Goal: Obtain resource: Download file/media

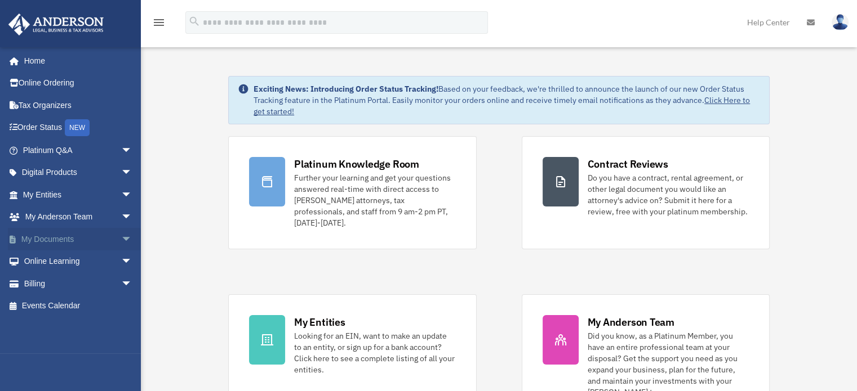
click at [121, 237] on span "arrow_drop_down" at bounding box center [132, 239] width 23 height 23
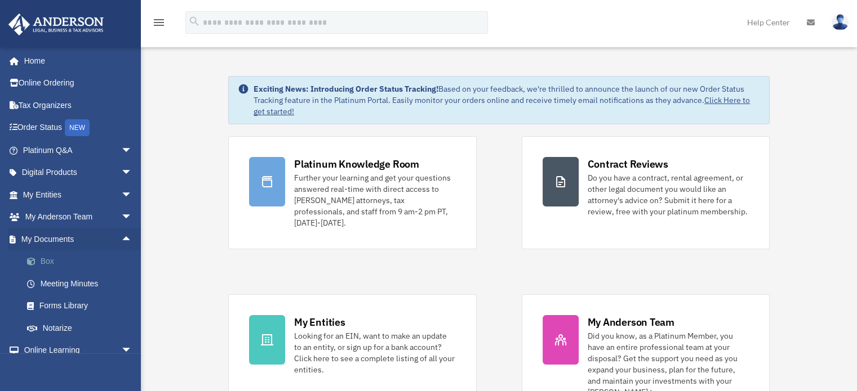
click at [57, 260] on link "Box" at bounding box center [82, 262] width 133 height 23
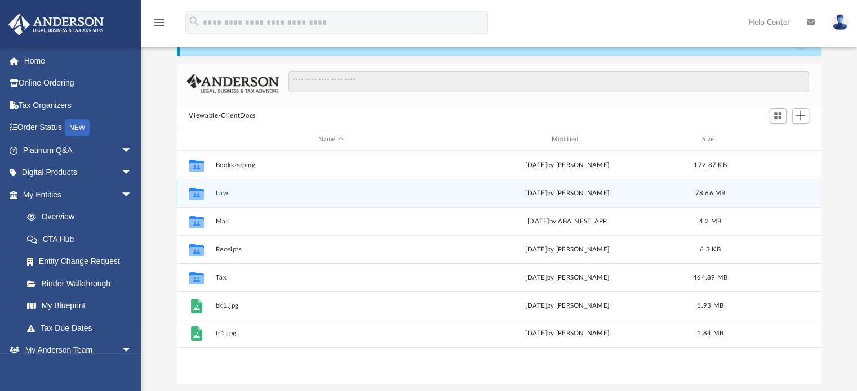
scroll to position [113, 0]
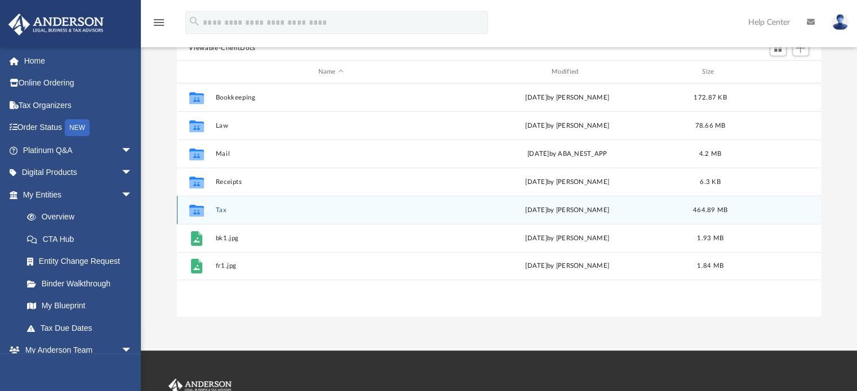
click at [220, 209] on button "Tax" at bounding box center [330, 210] width 231 height 7
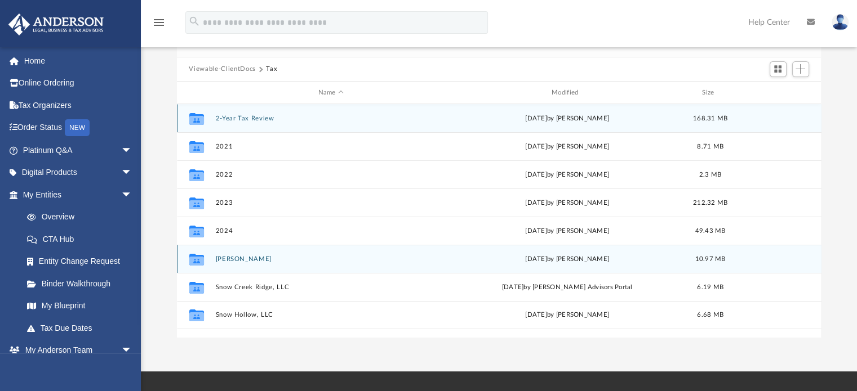
scroll to position [56, 0]
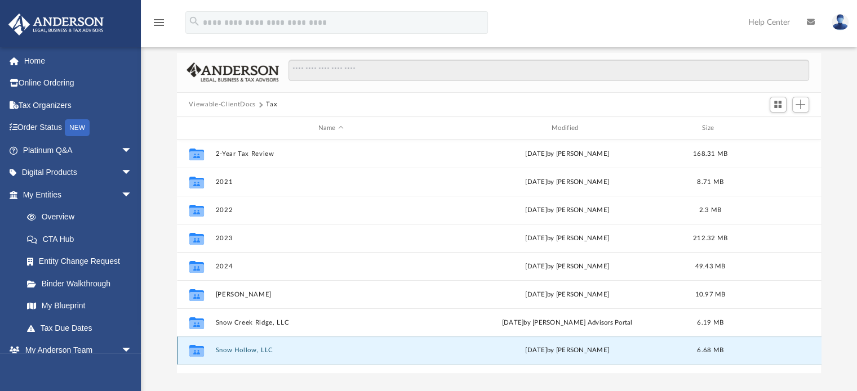
click at [237, 347] on button "Snow Hollow, LLC" at bounding box center [330, 350] width 231 height 7
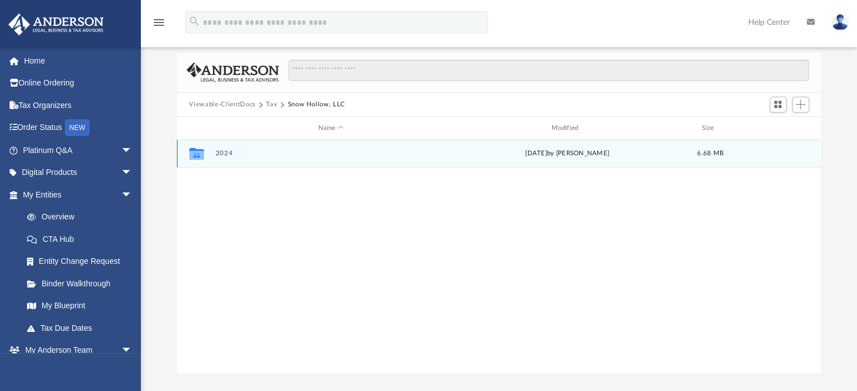
click at [231, 153] on button "2024" at bounding box center [330, 153] width 231 height 7
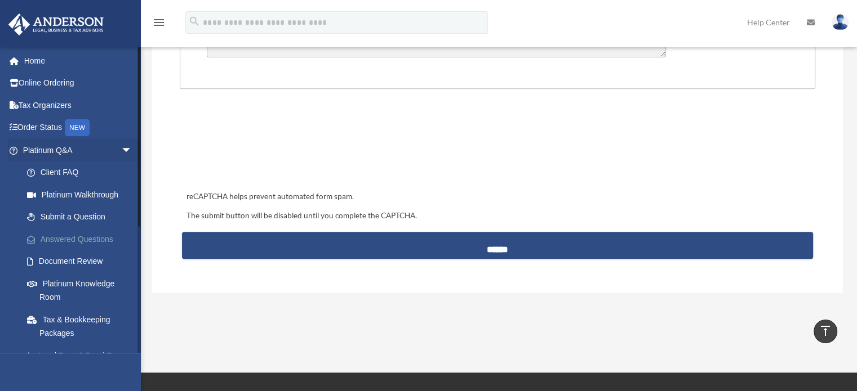
scroll to position [207, 0]
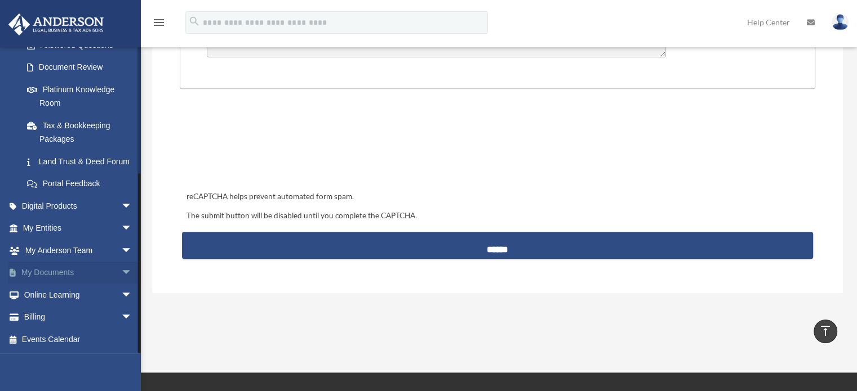
click at [121, 271] on span "arrow_drop_down" at bounding box center [132, 273] width 23 height 23
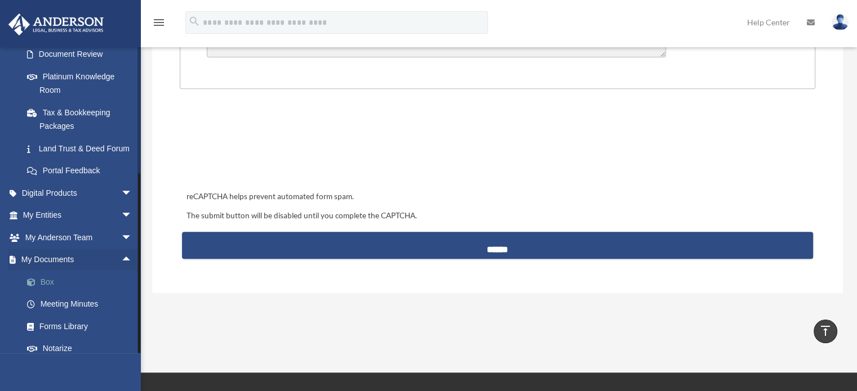
click at [58, 290] on link "Box" at bounding box center [82, 282] width 133 height 23
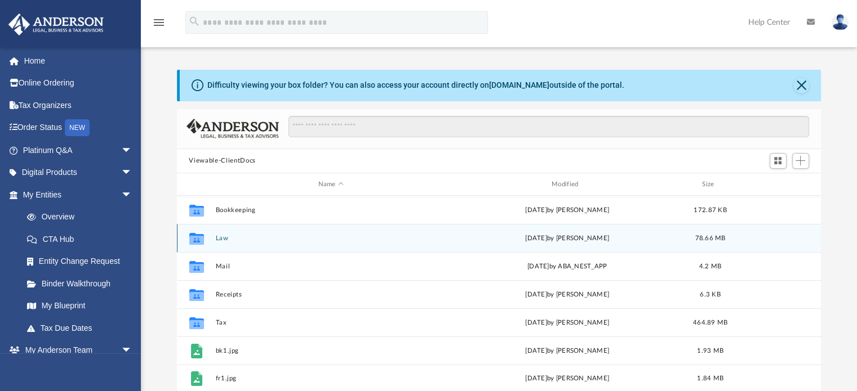
scroll to position [56, 0]
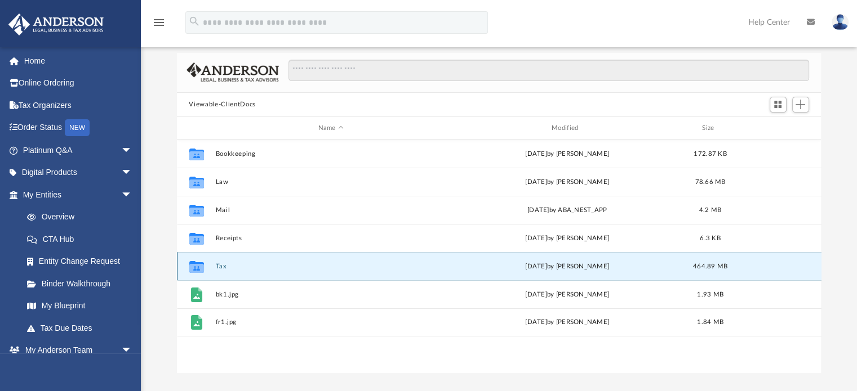
click at [225, 265] on button "Tax" at bounding box center [330, 266] width 231 height 7
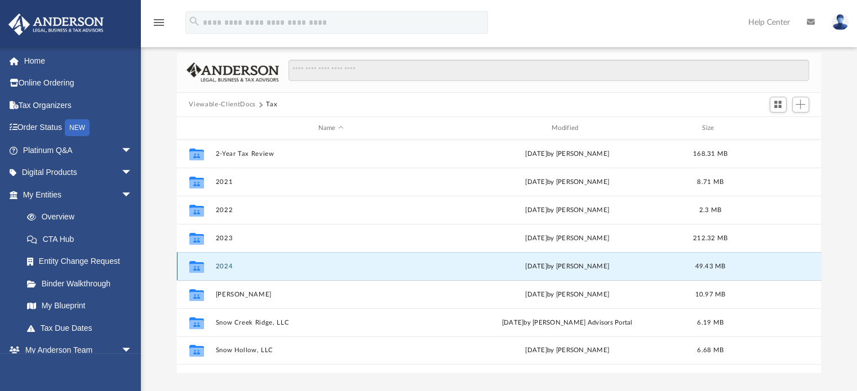
click at [229, 266] on button "2024" at bounding box center [330, 266] width 231 height 7
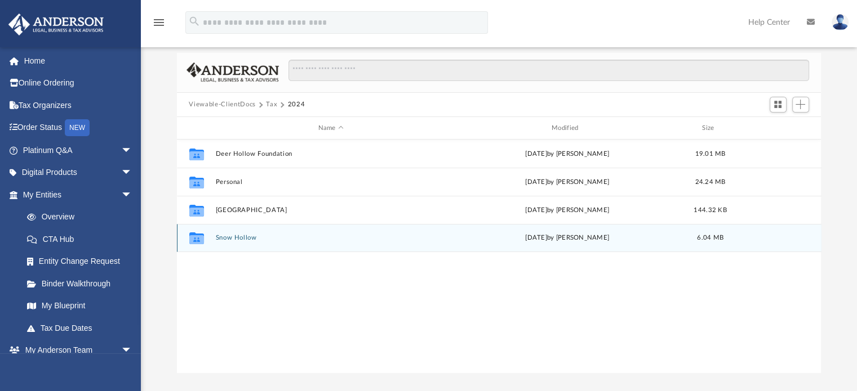
click at [253, 238] on button "Snow Hollow" at bounding box center [330, 238] width 231 height 7
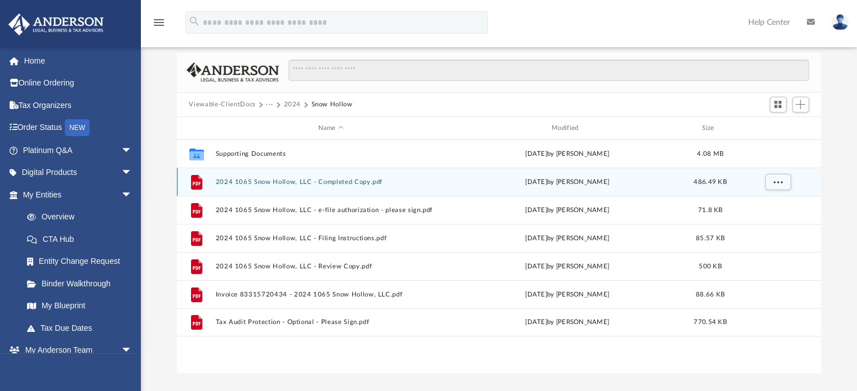
click at [345, 181] on button "2024 1065 Snow Hollow, LLC - Completed Copy.pdf" at bounding box center [330, 182] width 231 height 7
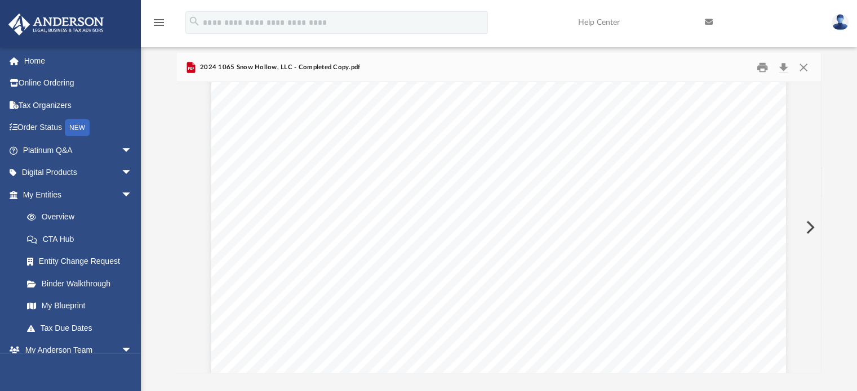
scroll to position [23213, 0]
drag, startPoint x: 815, startPoint y: 211, endPoint x: 815, endPoint y: 229, distance: 17.5
click at [815, 229] on button "Preview" at bounding box center [808, 228] width 25 height 32
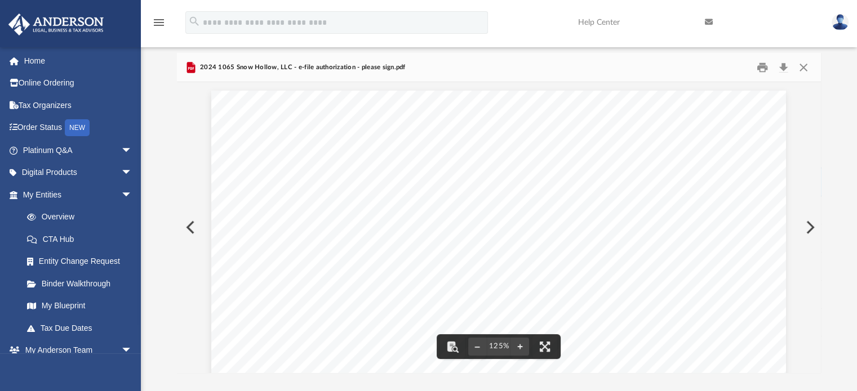
click at [187, 222] on button "Preview" at bounding box center [189, 228] width 25 height 32
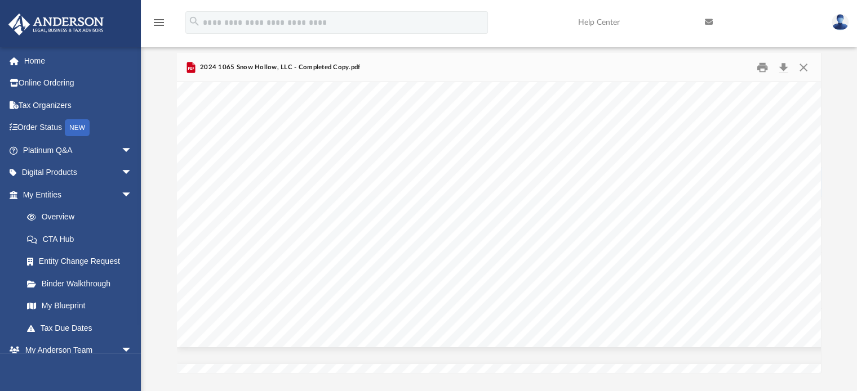
scroll to position [41573, 0]
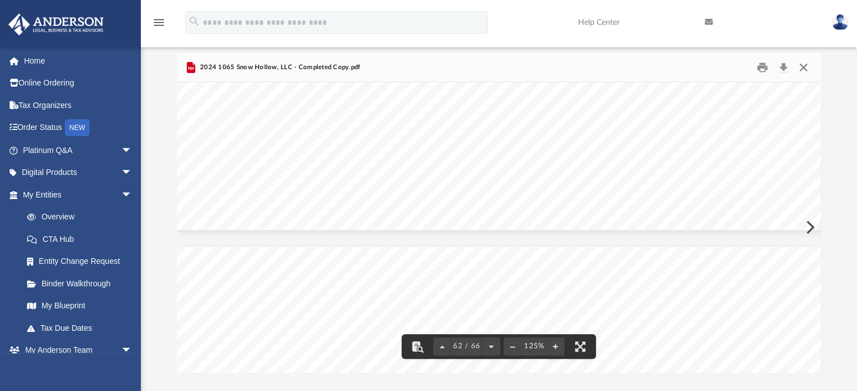
click at [805, 63] on button "Close" at bounding box center [803, 67] width 20 height 17
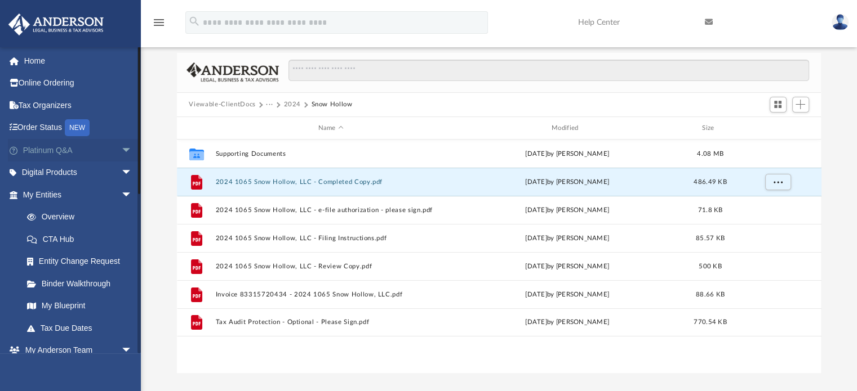
click at [121, 148] on span "arrow_drop_down" at bounding box center [132, 150] width 23 height 23
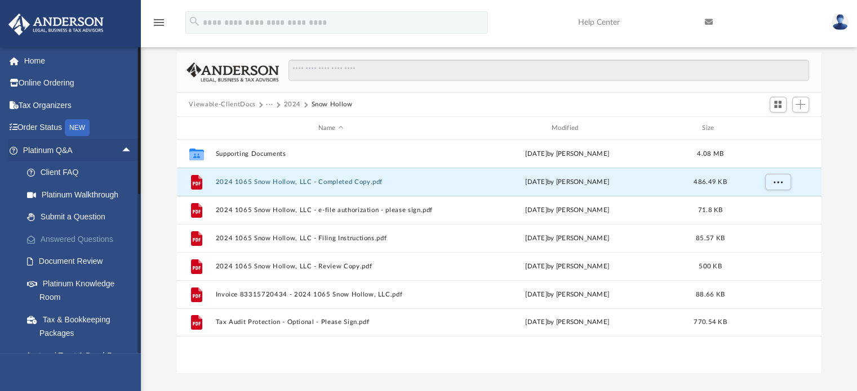
click at [93, 240] on link "Answered Questions" at bounding box center [82, 239] width 133 height 23
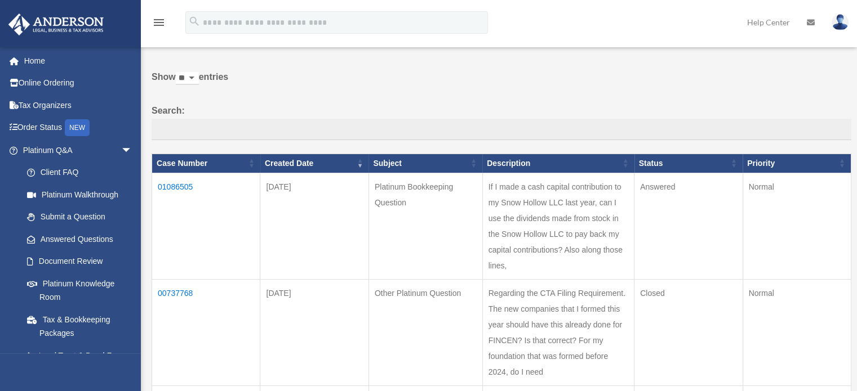
scroll to position [56, 0]
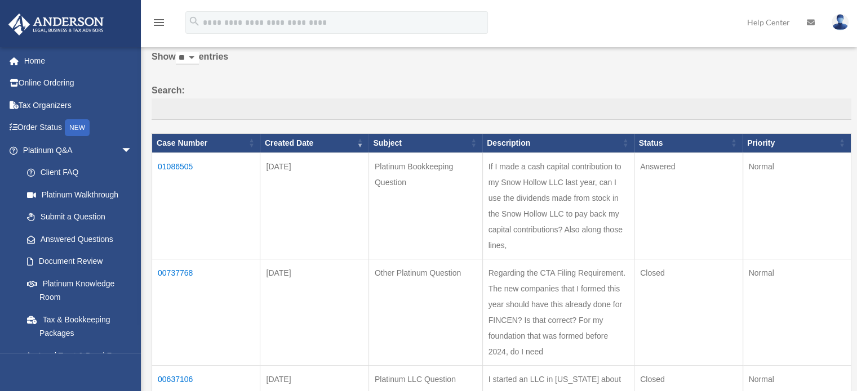
click at [182, 167] on td "01086505" at bounding box center [206, 206] width 108 height 106
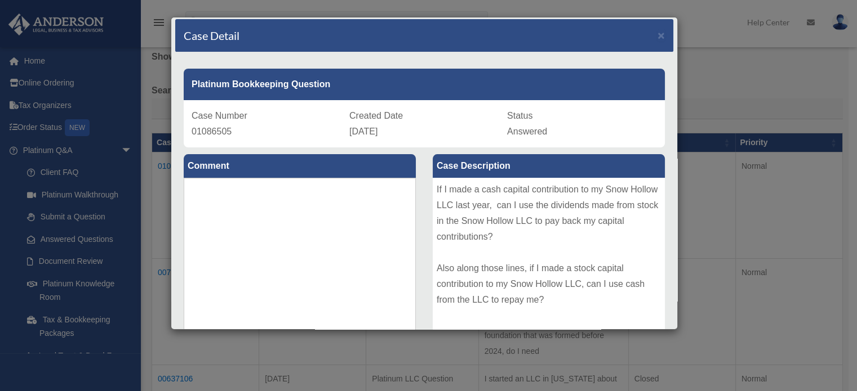
scroll to position [0, 0]
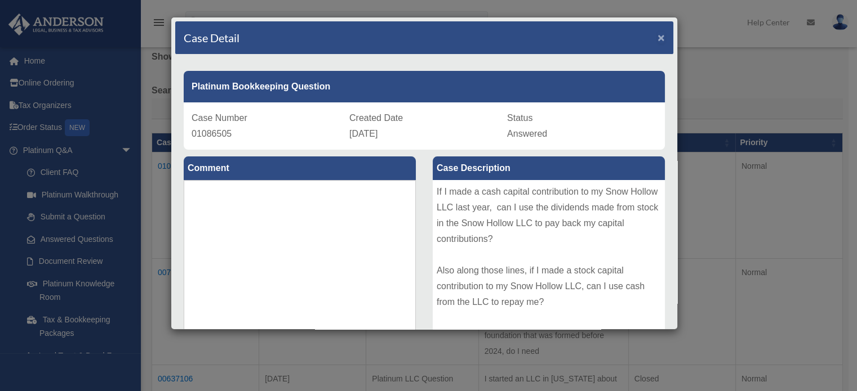
click at [657, 35] on span "×" at bounding box center [660, 37] width 7 height 13
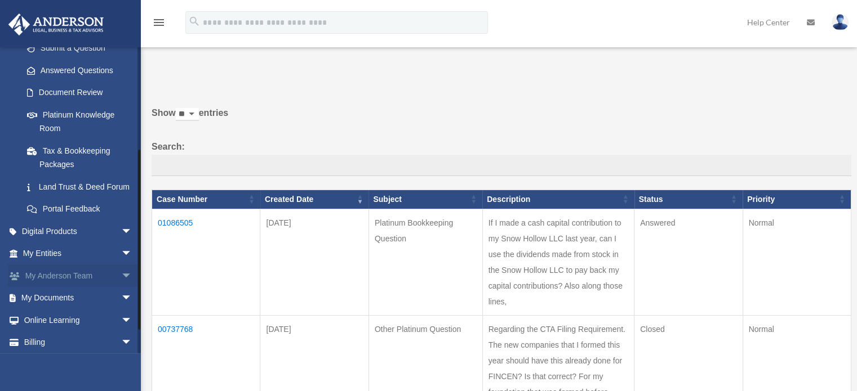
scroll to position [207, 0]
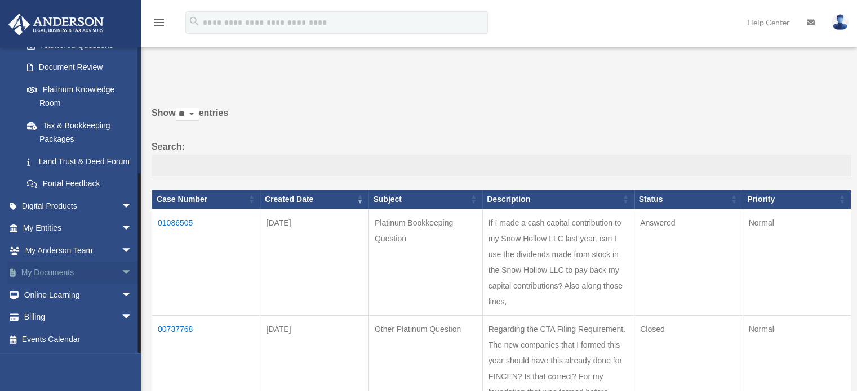
click at [121, 271] on span "arrow_drop_down" at bounding box center [132, 273] width 23 height 23
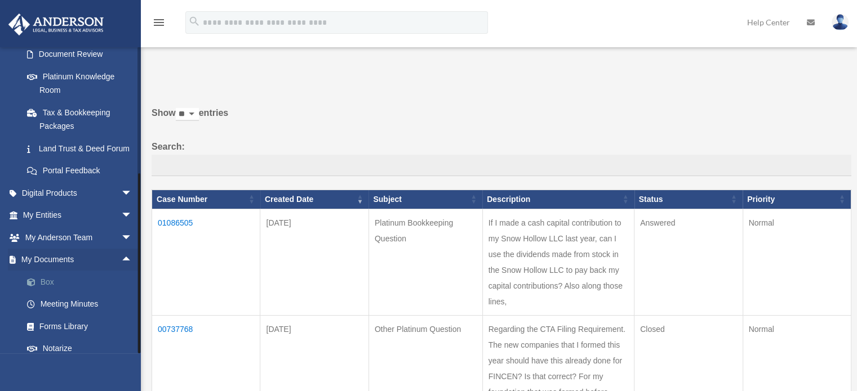
click at [54, 293] on link "Box" at bounding box center [82, 282] width 133 height 23
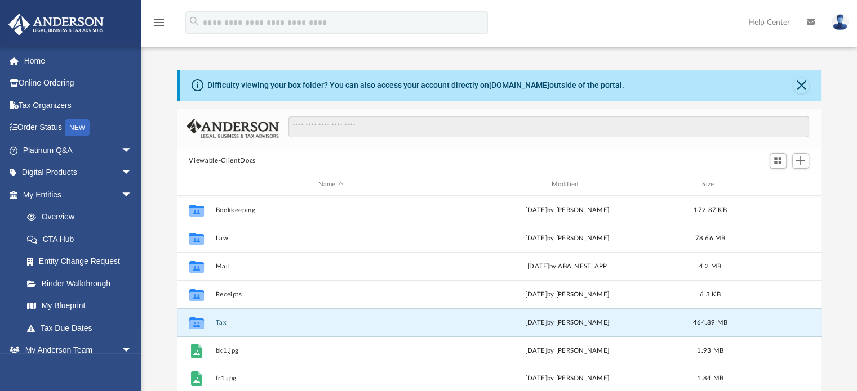
click at [215, 322] on button "Tax" at bounding box center [330, 322] width 231 height 7
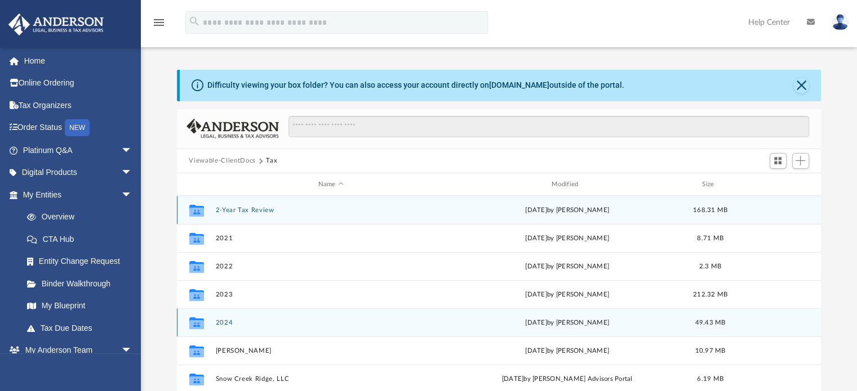
scroll to position [113, 0]
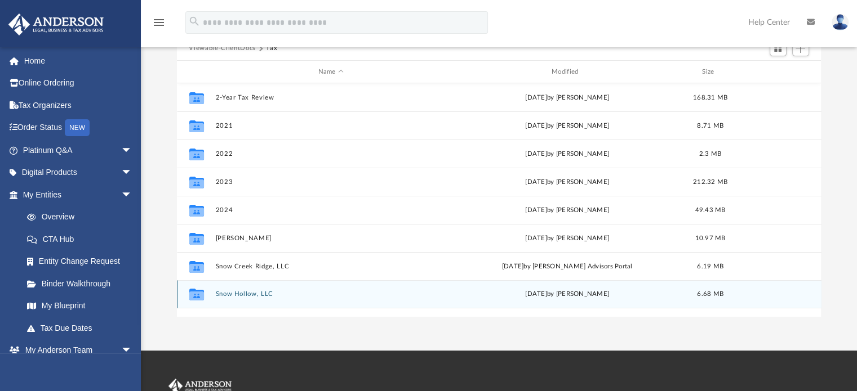
click at [250, 291] on button "Snow Hollow, LLC" at bounding box center [330, 294] width 231 height 7
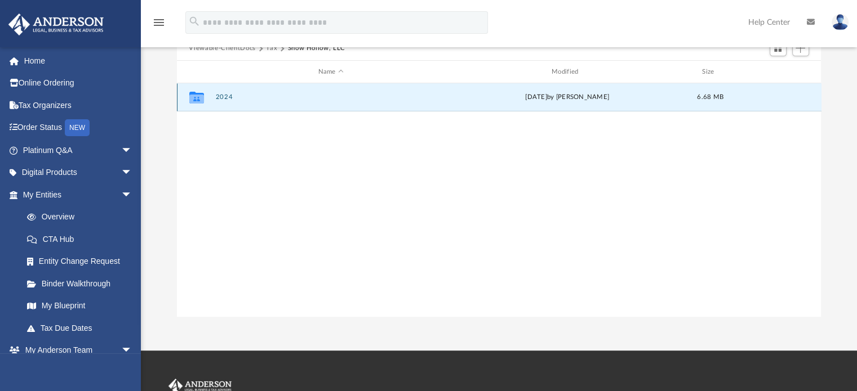
click at [229, 94] on button "2024" at bounding box center [330, 97] width 231 height 7
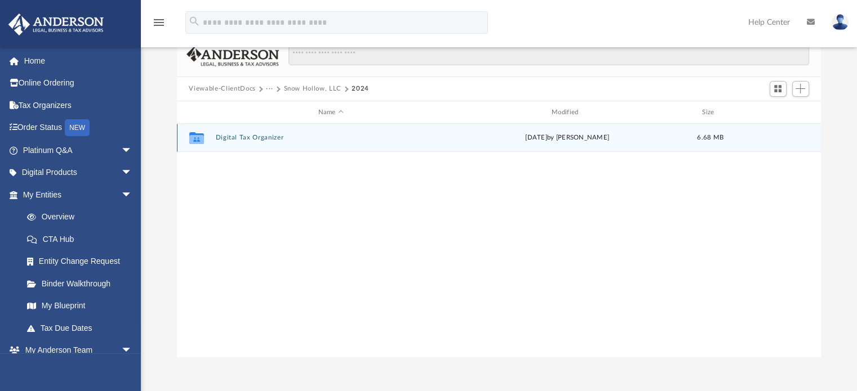
scroll to position [0, 0]
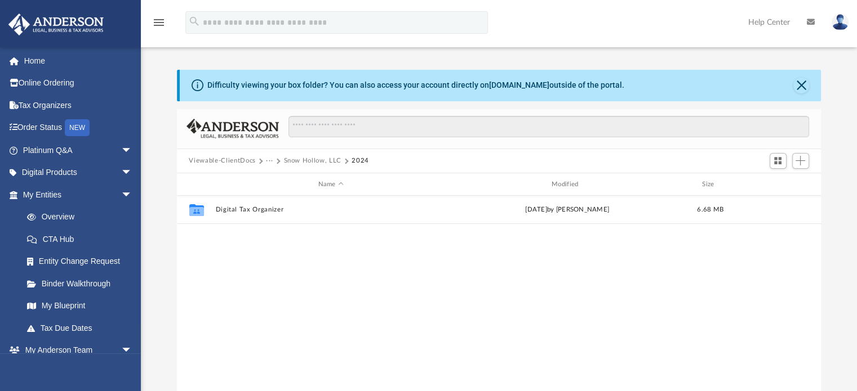
click at [301, 157] on button "Snow Hollow, LLC" at bounding box center [311, 161] width 57 height 10
click at [268, 158] on button "Tax" at bounding box center [271, 161] width 11 height 10
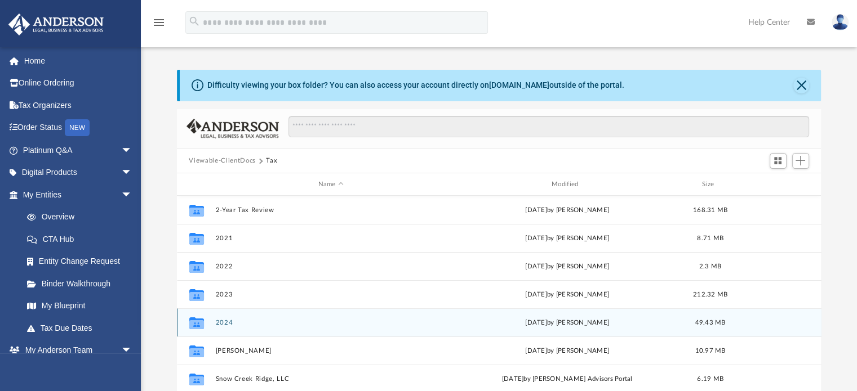
click at [222, 320] on button "2024" at bounding box center [330, 322] width 231 height 7
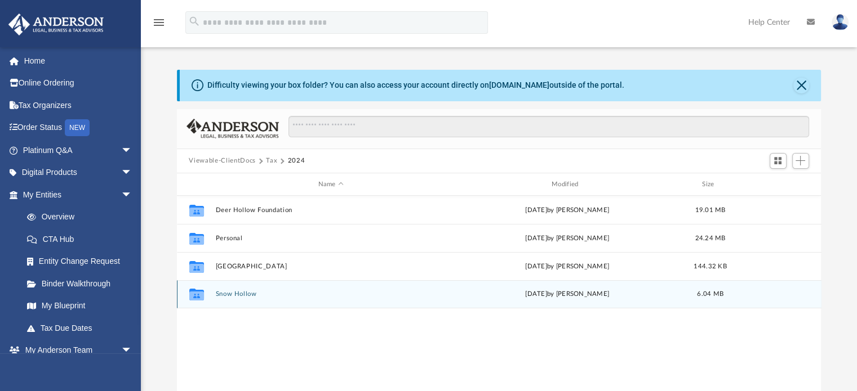
click at [239, 292] on button "Snow Hollow" at bounding box center [330, 294] width 231 height 7
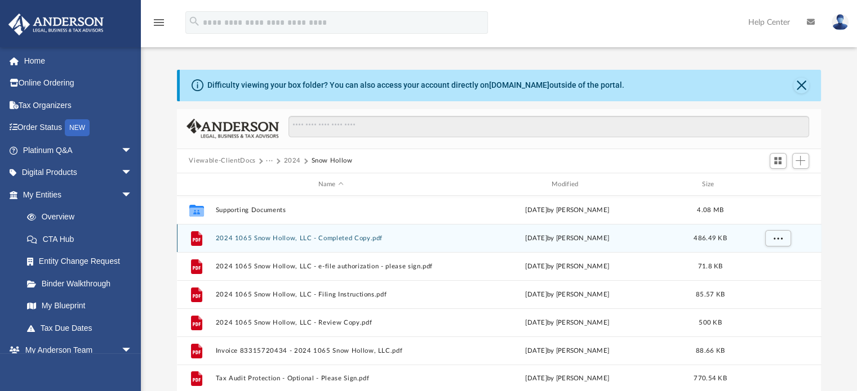
click at [260, 239] on button "2024 1065 Snow Hollow, LLC - Completed Copy.pdf" at bounding box center [330, 238] width 231 height 7
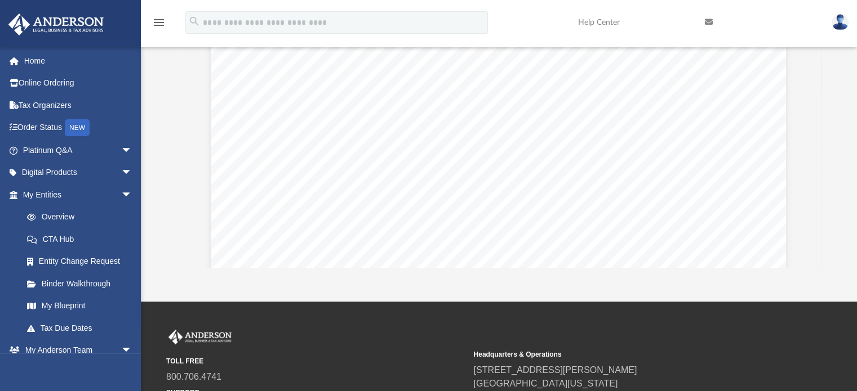
scroll to position [26977, 0]
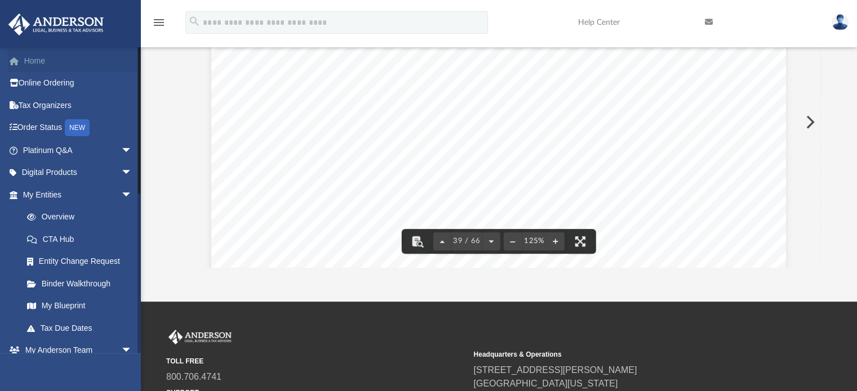
click at [47, 58] on link "Home" at bounding box center [78, 61] width 141 height 23
